Goal: Information Seeking & Learning: Check status

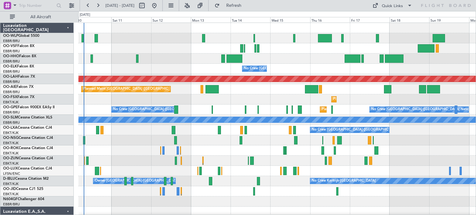
click at [131, 152] on div at bounding box center [276, 151] width 397 height 10
click at [192, 6] on button at bounding box center [187, 6] width 10 height 10
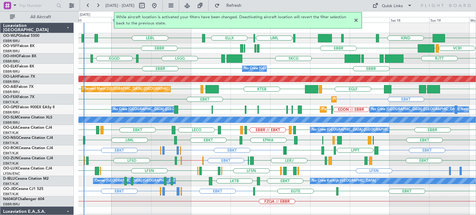
click at [356, 20] on div at bounding box center [355, 20] width 7 height 7
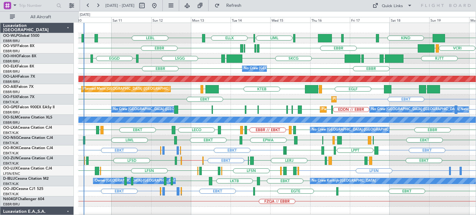
click at [185, 101] on div "EBKT EBKT Planned Maint Kortrijk-Wevelgem" at bounding box center [276, 100] width 397 height 10
